Goal: Go to known website: Go to known website

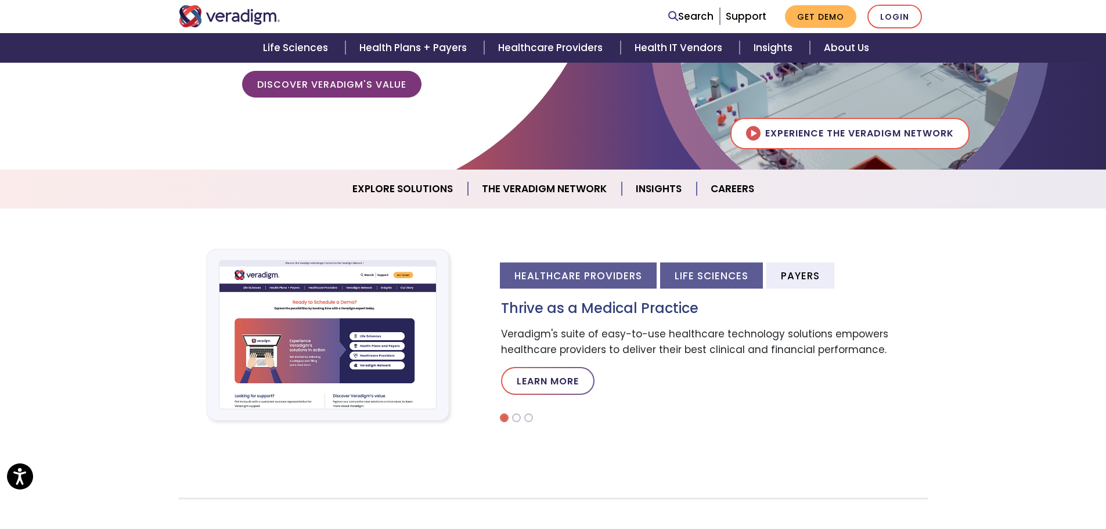
scroll to position [232, 0]
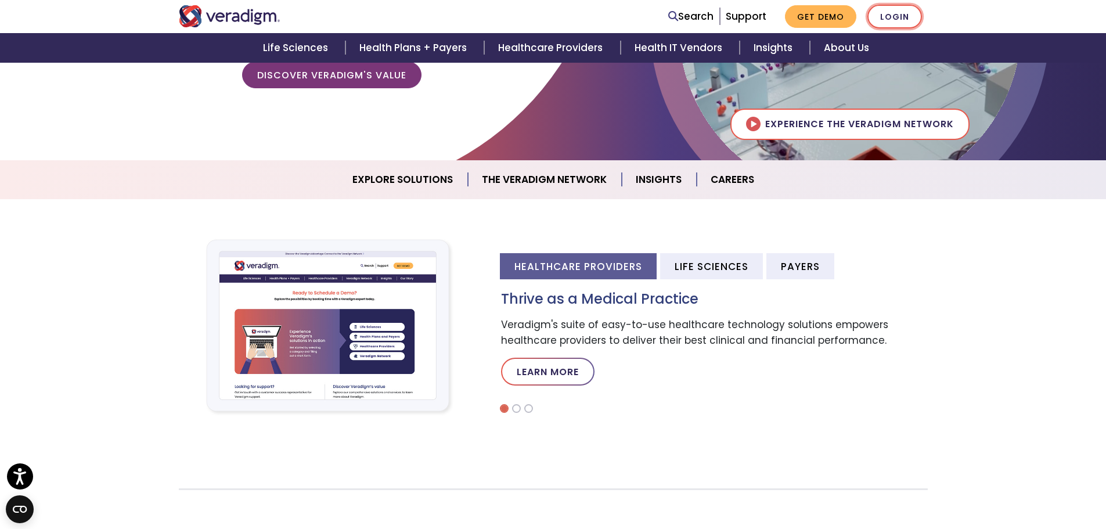
drag, startPoint x: 904, startPoint y: 13, endPoint x: 885, endPoint y: 8, distance: 19.3
click at [904, 13] on link "Login" at bounding box center [894, 17] width 55 height 24
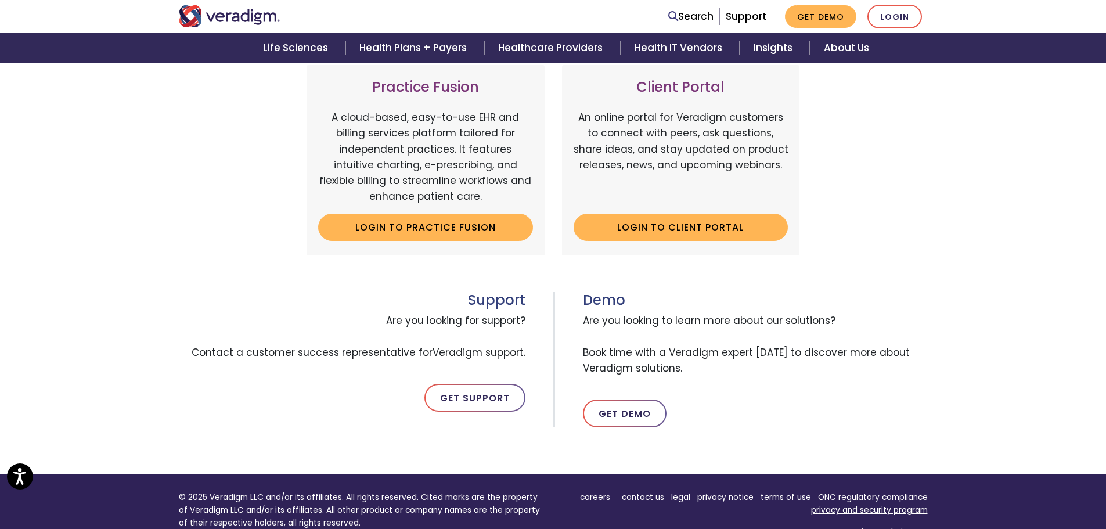
scroll to position [406, 0]
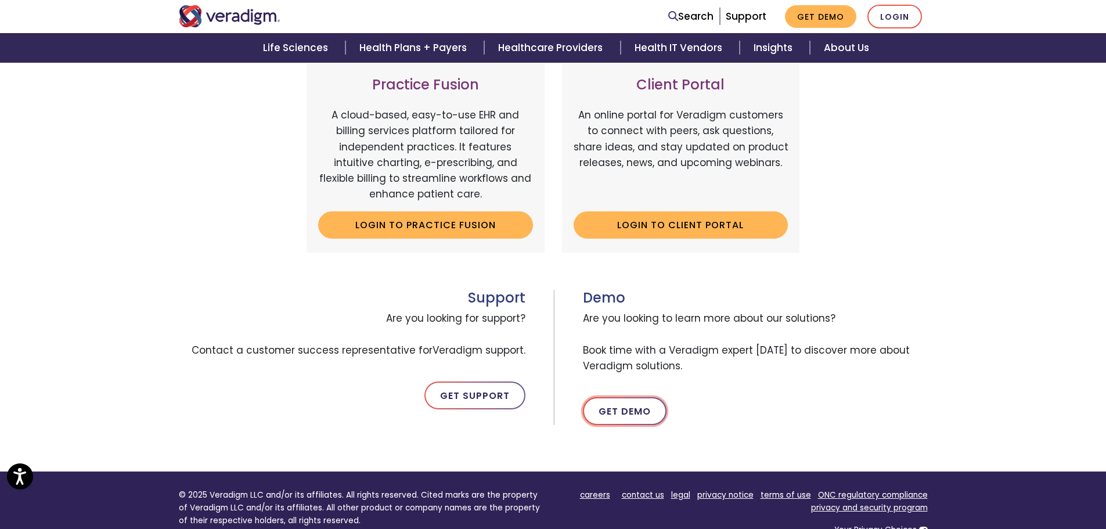
click at [649, 409] on link "Get Demo" at bounding box center [625, 411] width 84 height 28
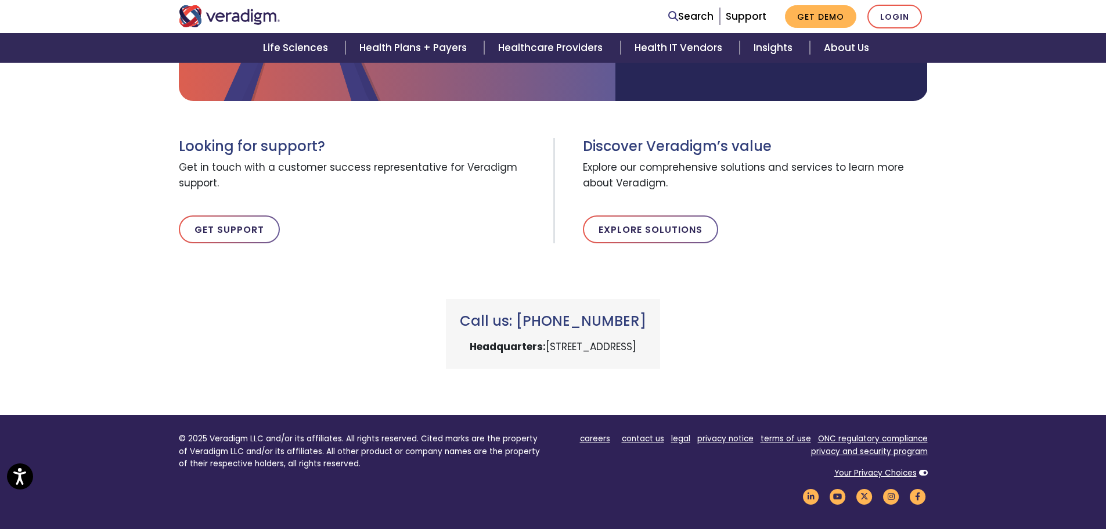
scroll to position [348, 0]
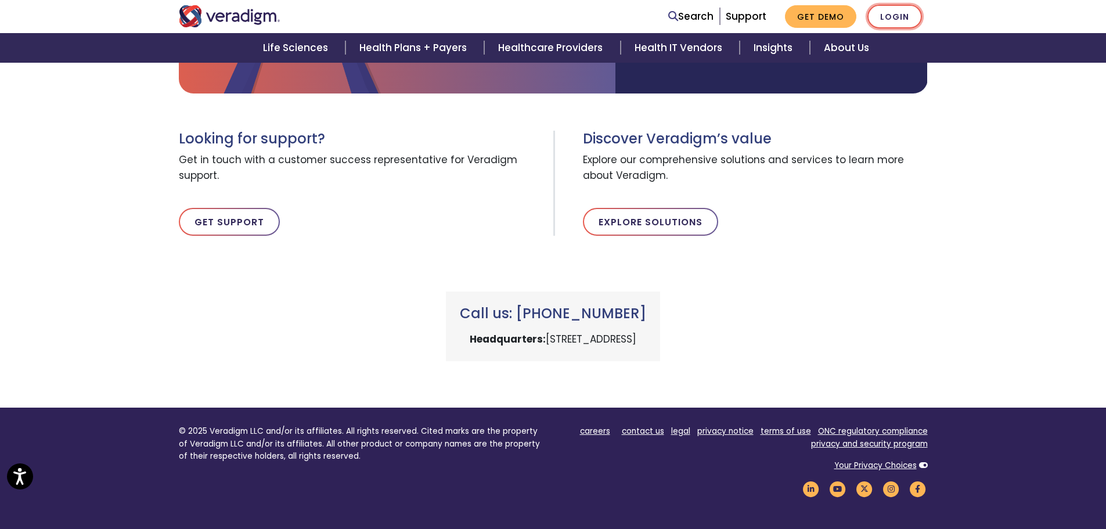
click at [887, 9] on link "Login" at bounding box center [894, 17] width 55 height 24
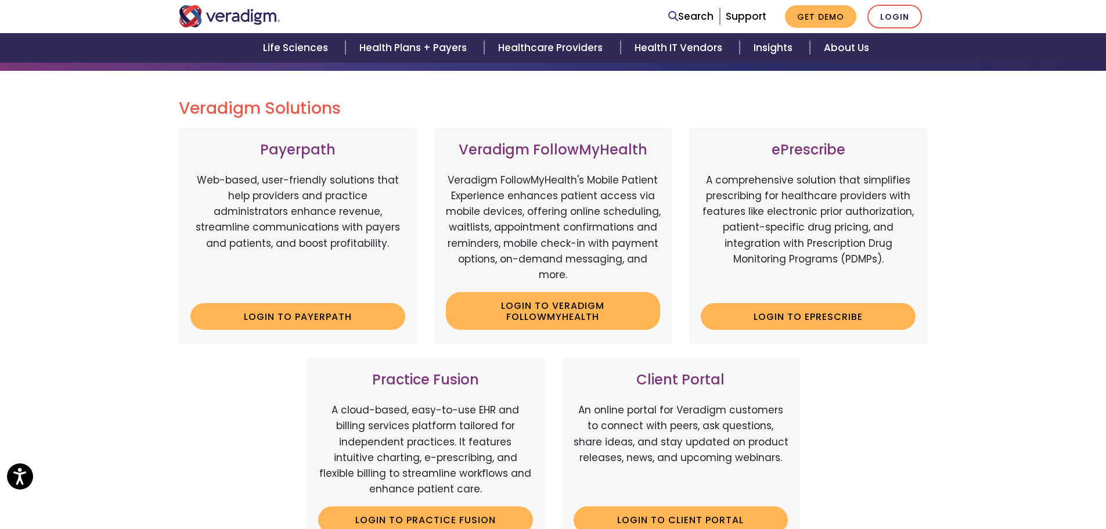
scroll to position [232, 0]
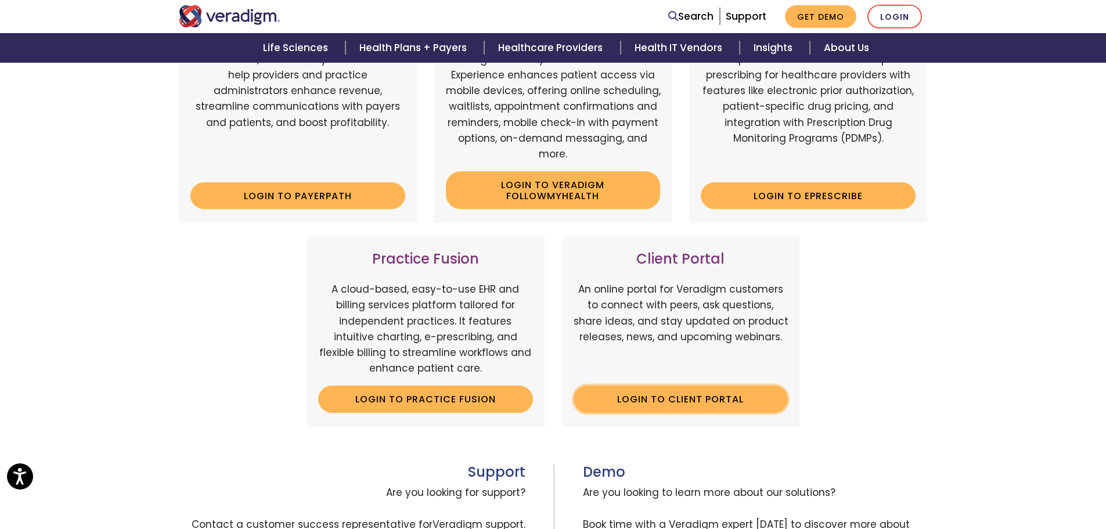
click at [676, 399] on link "Login to Client Portal" at bounding box center [680, 398] width 215 height 27
